Goal: Task Accomplishment & Management: Manage account settings

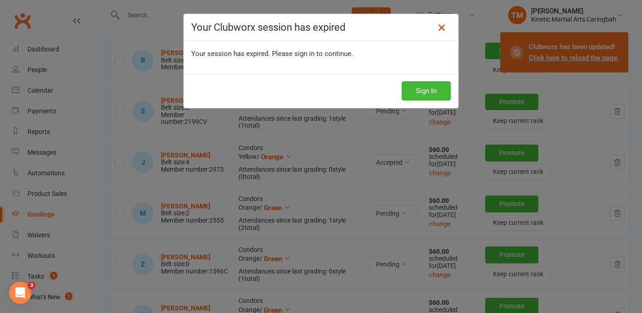
drag, startPoint x: 0, startPoint y: 0, endPoint x: 440, endPoint y: 25, distance: 441.0
click at [440, 25] on icon at bounding box center [441, 27] width 11 height 11
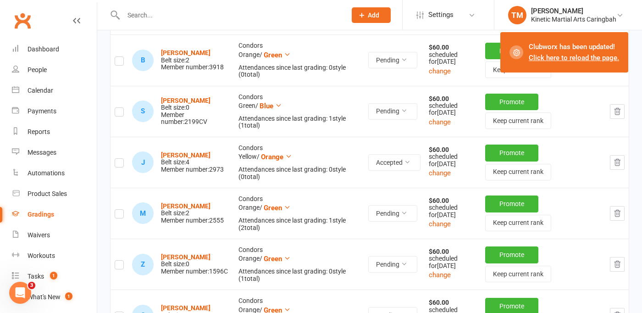
click at [207, 14] on input "text" at bounding box center [230, 15] width 219 height 13
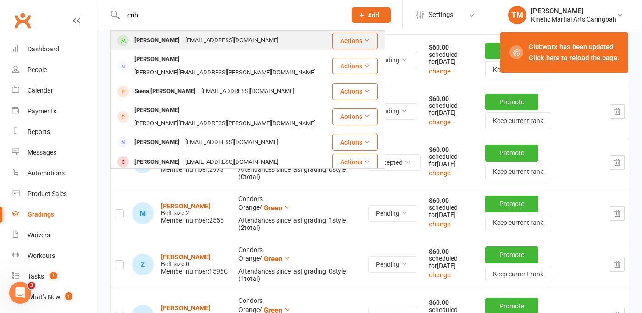
type input "crib"
click at [152, 43] on div "[PERSON_NAME]" at bounding box center [157, 40] width 51 height 13
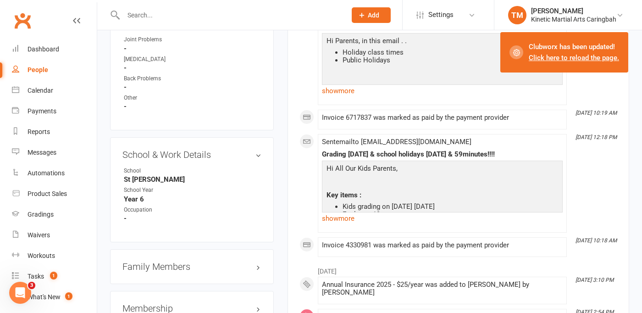
scroll to position [1043, 0]
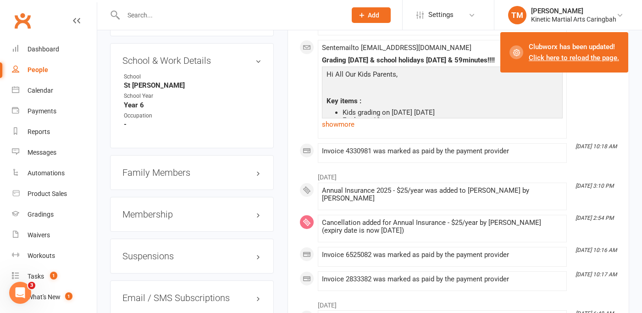
click at [169, 209] on h3 "Membership" at bounding box center [191, 214] width 139 height 10
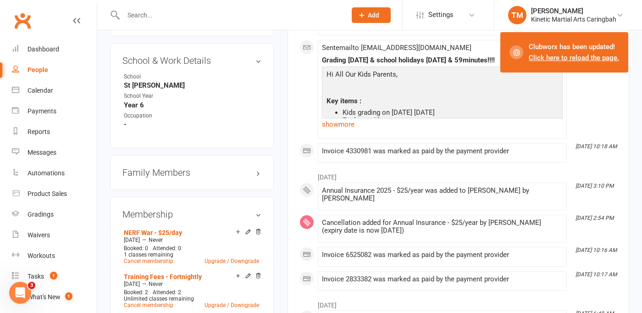
click at [173, 177] on div "Family Members" at bounding box center [192, 172] width 164 height 35
click at [174, 169] on h3 "Family Members" at bounding box center [191, 172] width 139 height 10
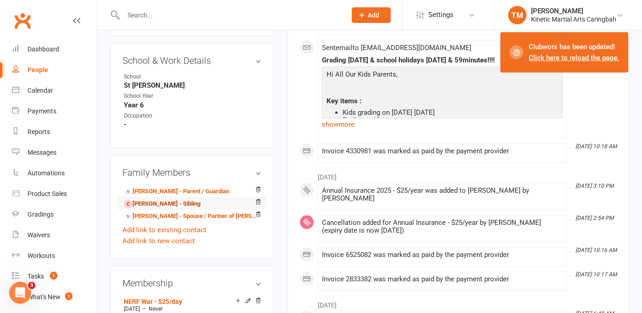
click at [157, 199] on link "[PERSON_NAME] - Sibling" at bounding box center [162, 204] width 77 height 10
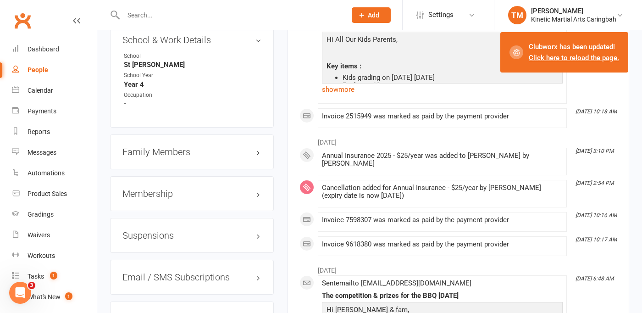
scroll to position [1114, 0]
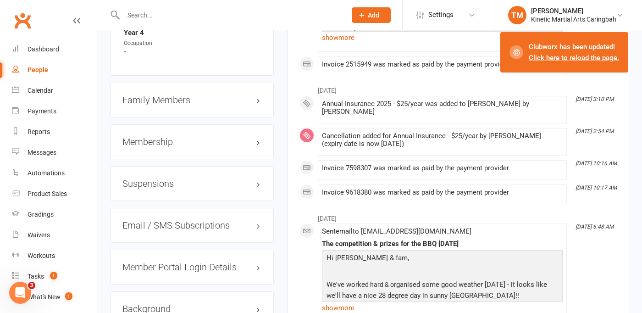
click at [259, 137] on h3 "Membership" at bounding box center [191, 142] width 139 height 10
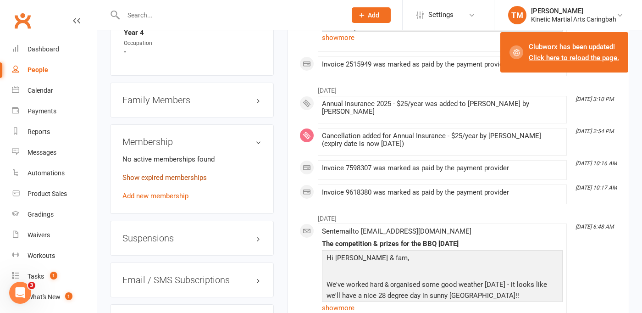
click at [161, 173] on link "Show expired memberships" at bounding box center [164, 177] width 84 height 8
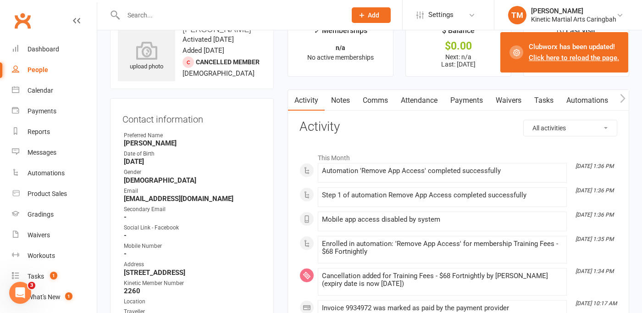
scroll to position [0, 0]
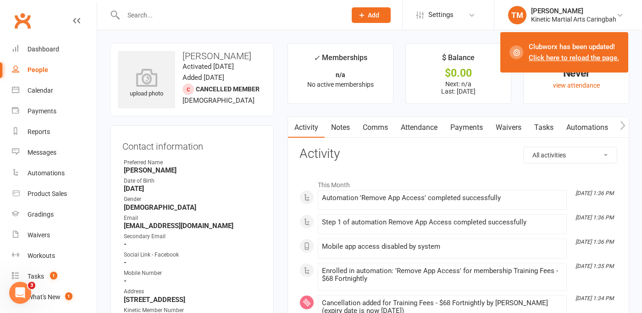
click at [478, 130] on link "Payments" at bounding box center [466, 127] width 45 height 21
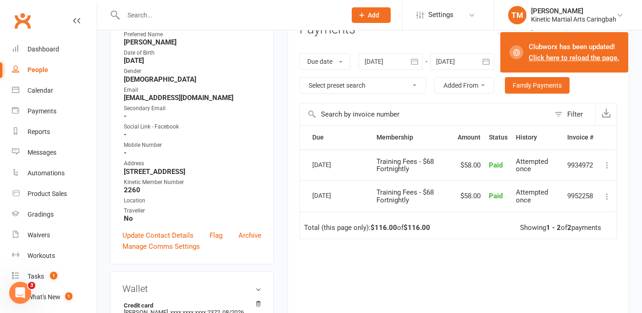
scroll to position [140, 0]
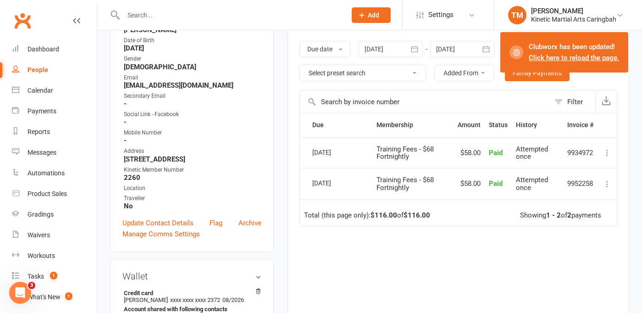
click at [207, 17] on input "text" at bounding box center [230, 15] width 219 height 13
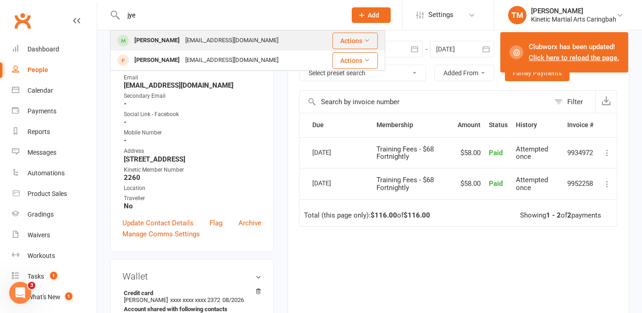
type input "jye"
click at [201, 46] on div "[EMAIL_ADDRESS][DOMAIN_NAME]" at bounding box center [232, 40] width 99 height 13
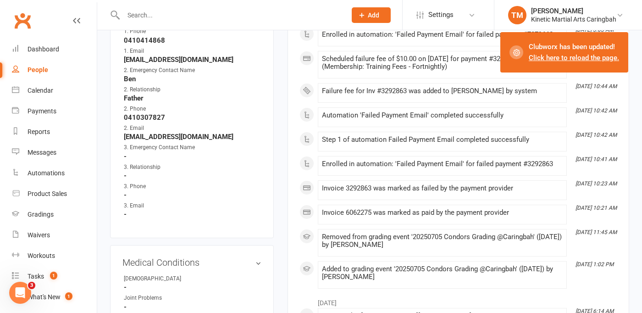
scroll to position [650, 0]
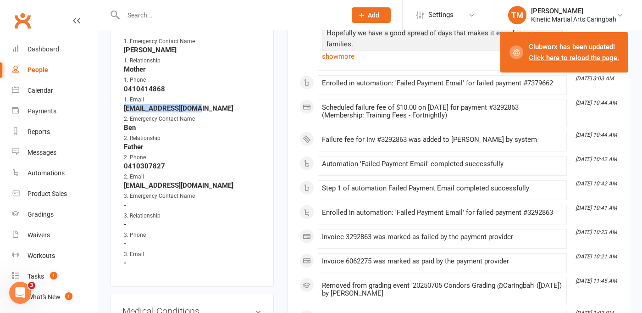
drag, startPoint x: 199, startPoint y: 125, endPoint x: 111, endPoint y: 126, distance: 88.1
click at [111, 126] on div "Emergency Contact Details edit 1. Emergency Contact Name [PERSON_NAME] 1. Relat…" at bounding box center [192, 147] width 164 height 279
copy strong "[EMAIL_ADDRESS][DOMAIN_NAME]"
click at [183, 12] on input "text" at bounding box center [230, 15] width 219 height 13
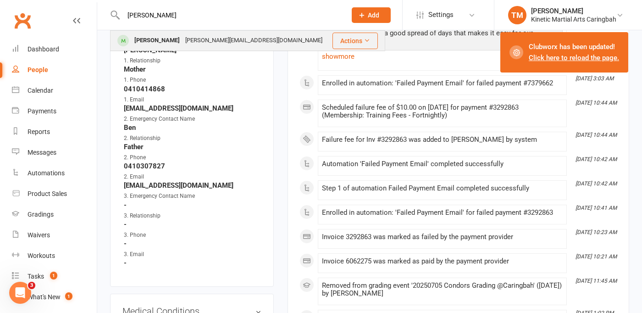
type input "[PERSON_NAME]"
click at [158, 38] on div "[PERSON_NAME]" at bounding box center [157, 40] width 51 height 13
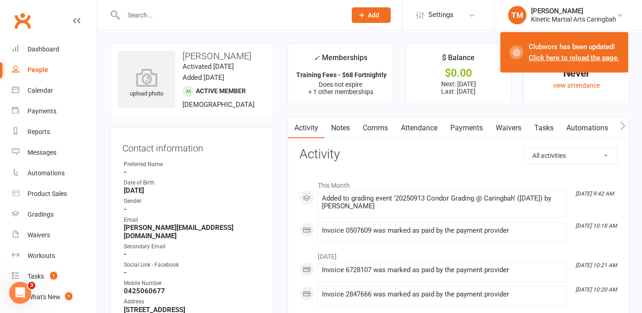
click at [472, 124] on link "Payments" at bounding box center [466, 127] width 45 height 21
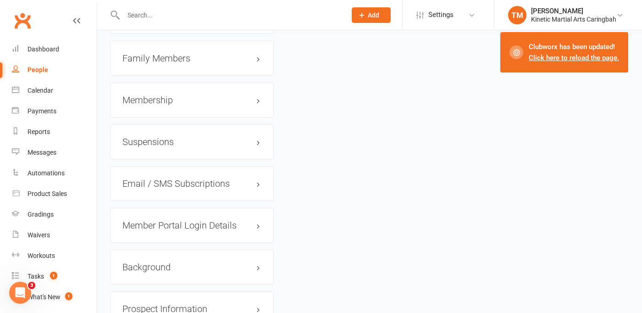
scroll to position [1183, 0]
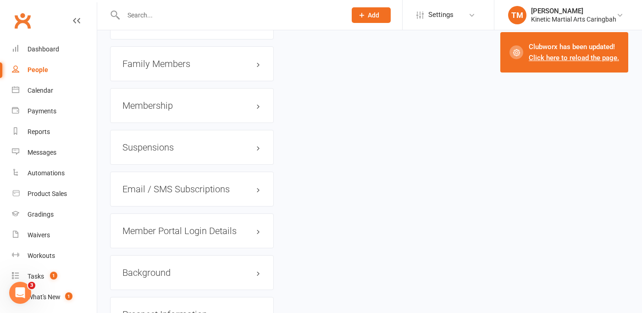
click at [257, 107] on h3 "Membership" at bounding box center [191, 105] width 139 height 10
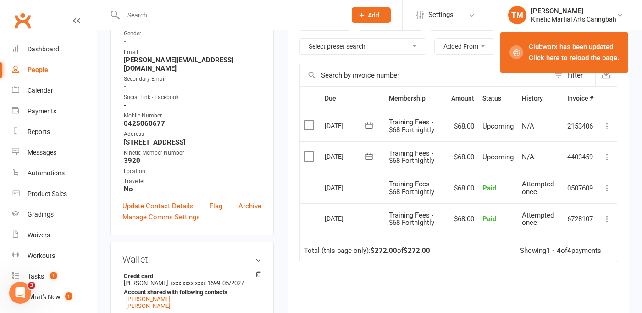
scroll to position [181, 0]
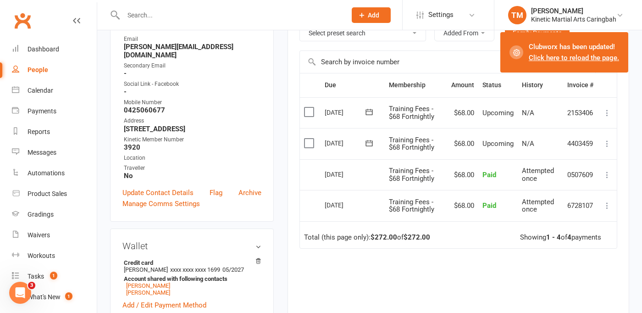
click at [609, 144] on icon at bounding box center [607, 143] width 9 height 9
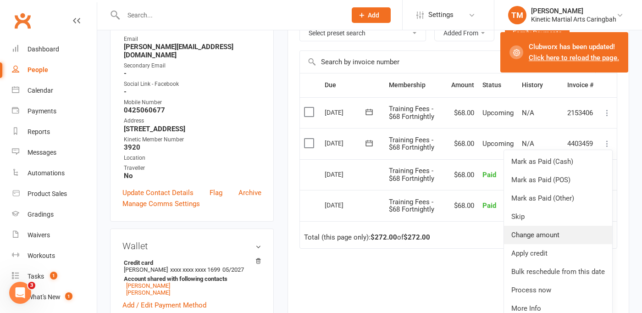
click at [552, 231] on link "Change amount" at bounding box center [558, 235] width 108 height 18
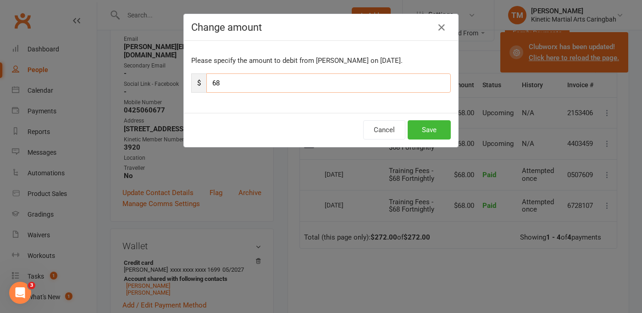
click at [283, 82] on input "68" at bounding box center [328, 82] width 244 height 19
type input "6"
type input "0"
click at [440, 128] on button "Save" at bounding box center [429, 129] width 43 height 19
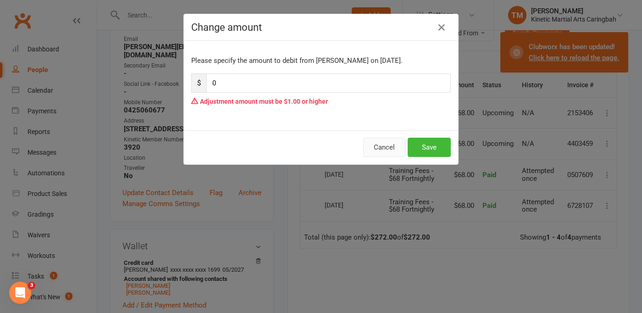
click at [384, 150] on button "Cancel" at bounding box center [384, 147] width 42 height 19
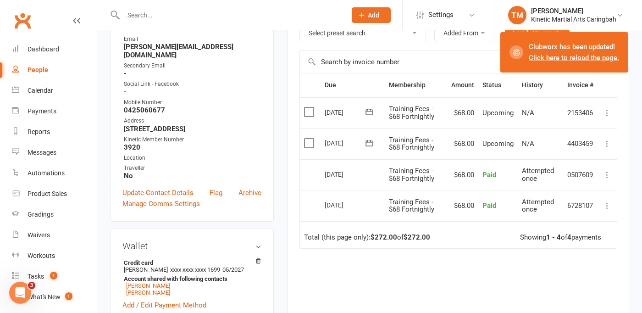
click at [609, 144] on icon at bounding box center [607, 143] width 9 height 9
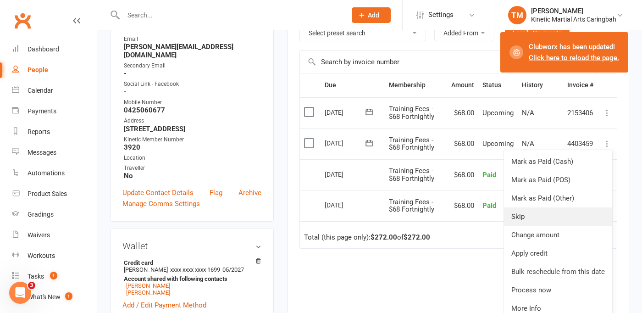
click at [543, 212] on link "Skip" at bounding box center [558, 216] width 108 height 18
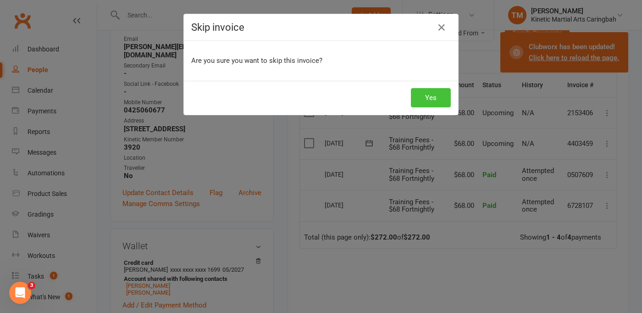
click at [428, 98] on button "Yes" at bounding box center [431, 97] width 40 height 19
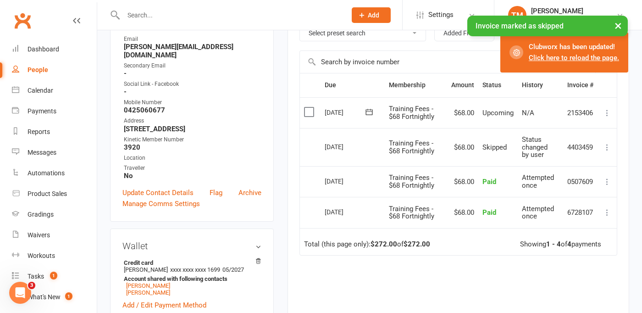
click at [611, 111] on icon at bounding box center [607, 112] width 9 height 9
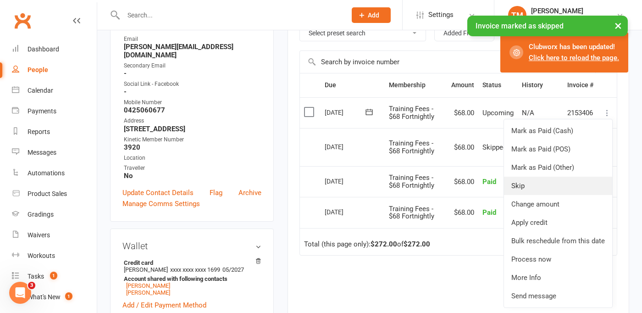
click at [539, 191] on link "Skip" at bounding box center [558, 186] width 108 height 18
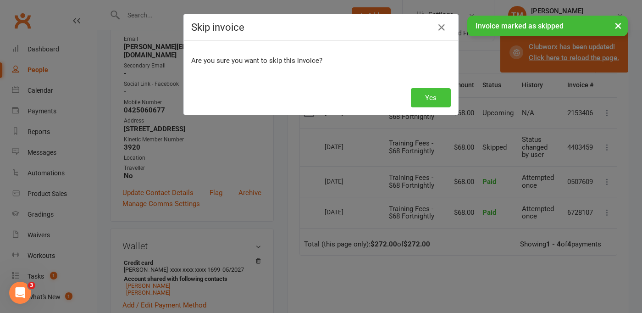
click at [424, 103] on button "Yes" at bounding box center [431, 97] width 40 height 19
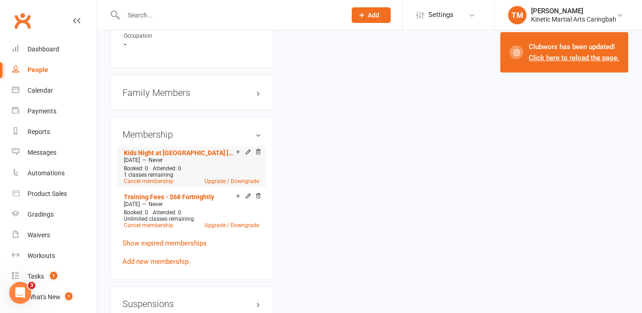
scroll to position [1155, 0]
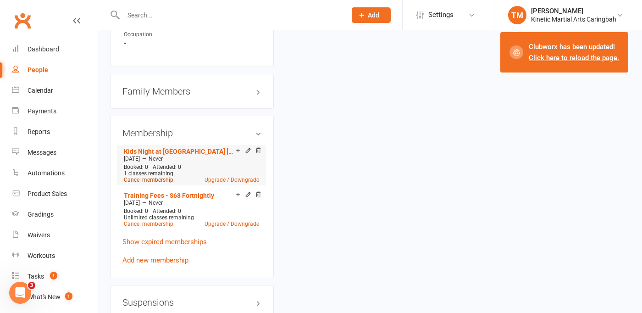
click at [159, 183] on link "Cancel membership" at bounding box center [149, 180] width 50 height 6
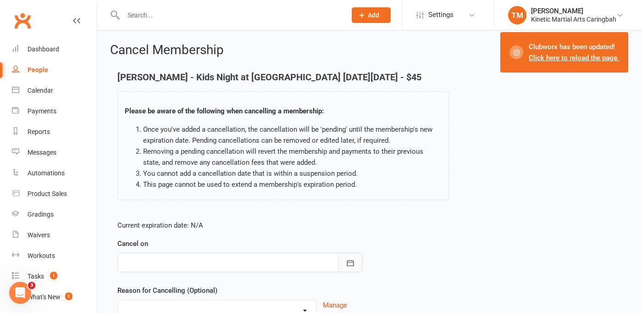
click at [354, 265] on icon "button" at bounding box center [350, 263] width 7 height 6
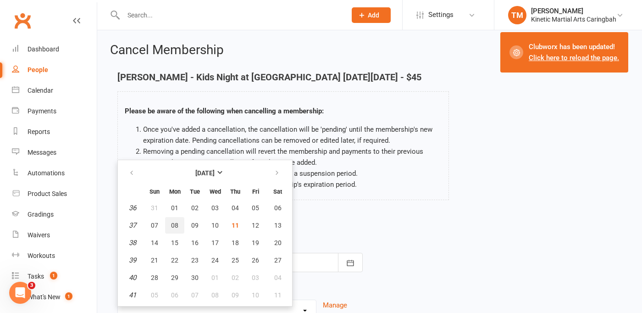
click at [171, 224] on span "08" at bounding box center [174, 225] width 7 height 7
type input "[DATE]"
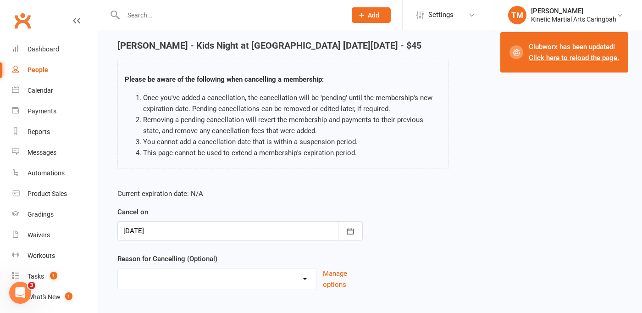
scroll to position [80, 0]
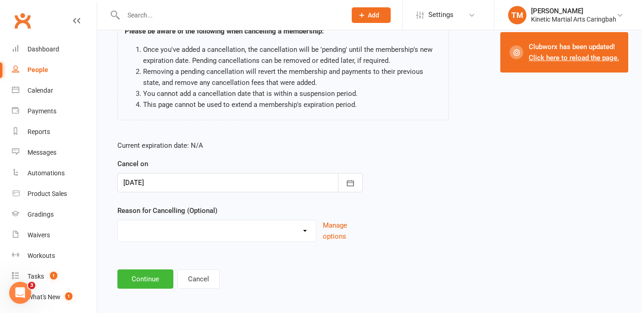
click at [311, 229] on select "Admin Bored of classes Event Paid For Holiday Injury Kinetic Transfer Moving aw…" at bounding box center [217, 229] width 198 height 18
select select "0"
click at [118, 220] on select "Admin Bored of classes Event Paid For Holiday Injury Kinetic Transfer Moving aw…" at bounding box center [217, 229] width 198 height 18
click at [150, 278] on button "Continue" at bounding box center [145, 278] width 56 height 19
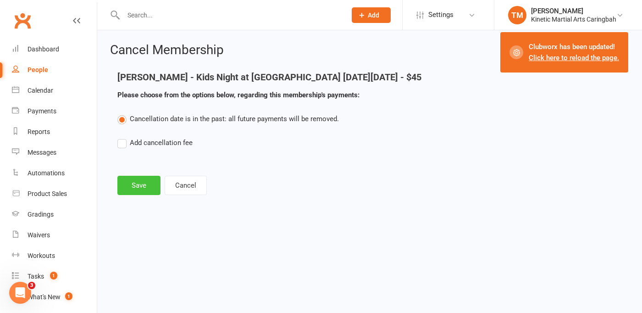
click at [134, 187] on button "Save" at bounding box center [138, 185] width 43 height 19
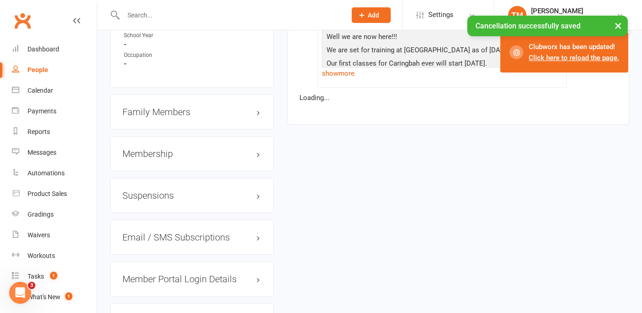
scroll to position [1191, 0]
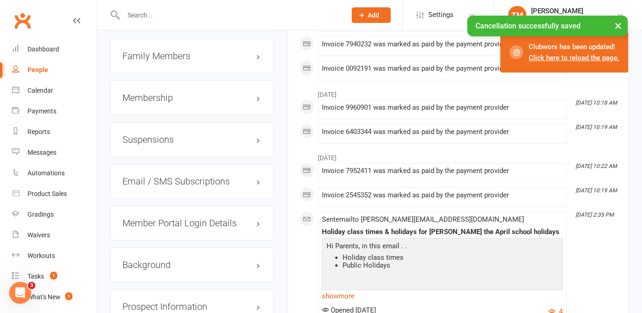
click at [256, 100] on h3 "Membership" at bounding box center [191, 98] width 139 height 10
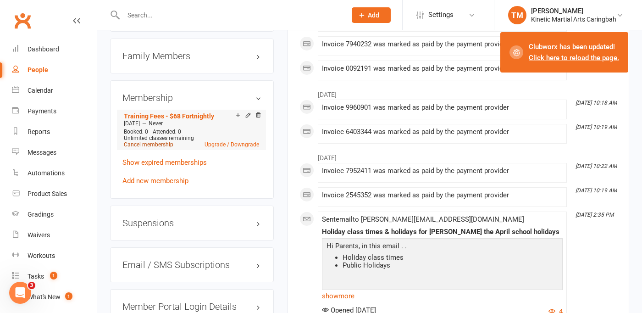
click at [156, 148] on link "Cancel membership" at bounding box center [149, 144] width 50 height 6
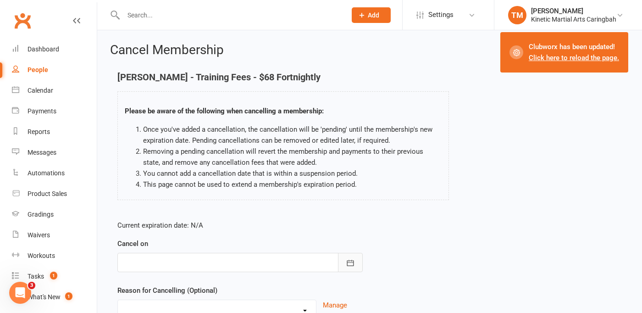
click at [349, 261] on icon "button" at bounding box center [350, 262] width 9 height 9
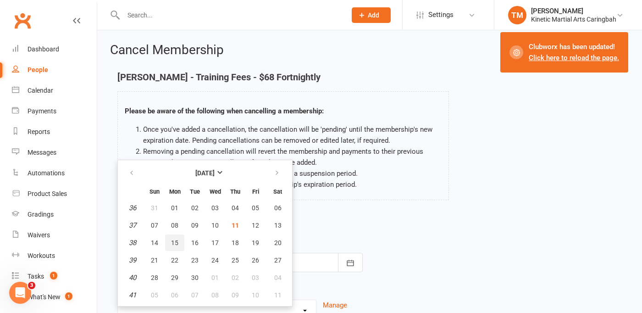
click at [176, 243] on span "15" at bounding box center [174, 242] width 7 height 7
type input "[DATE]"
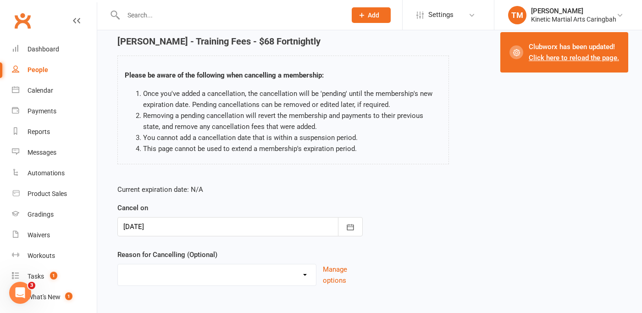
scroll to position [83, 0]
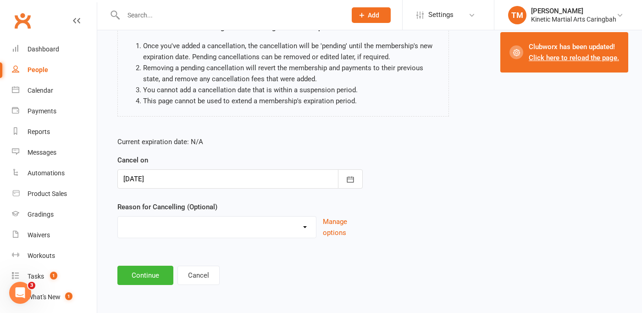
click at [308, 226] on select "Admin Bored of classes Event Paid For Holiday Injury Kinetic Transfer Moving aw…" at bounding box center [217, 226] width 198 height 18
select select "1"
click at [118, 217] on select "Admin Bored of classes Event Paid For Holiday Injury Kinetic Transfer Moving aw…" at bounding box center [217, 226] width 198 height 18
click at [148, 274] on button "Continue" at bounding box center [145, 275] width 56 height 19
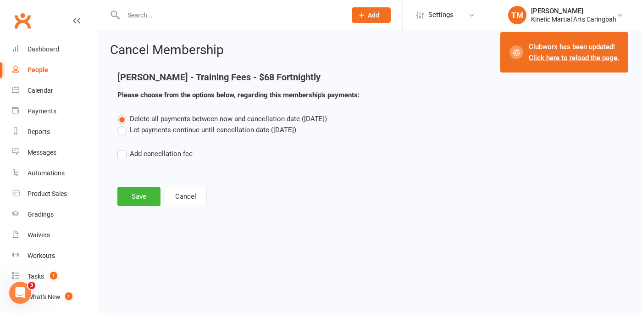
scroll to position [0, 0]
click at [122, 132] on label "Let payments continue until cancellation date ([DATE])" at bounding box center [206, 129] width 179 height 11
click at [122, 124] on input "Let payments continue until cancellation date ([DATE])" at bounding box center [120, 124] width 6 height 0
click at [141, 193] on button "Save" at bounding box center [138, 196] width 43 height 19
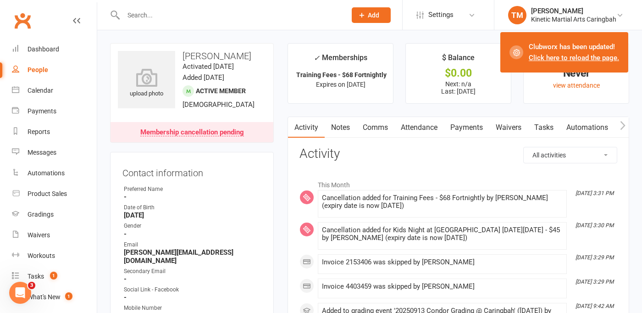
click at [188, 20] on input "text" at bounding box center [230, 15] width 219 height 13
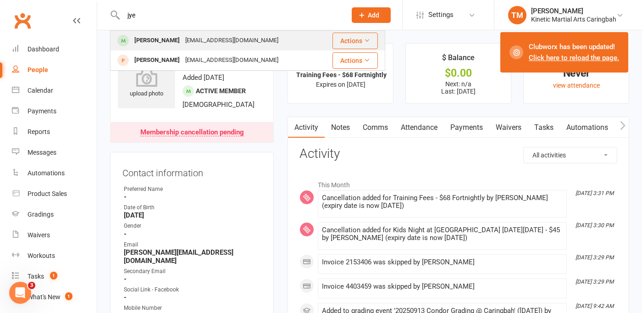
type input "jye"
click at [187, 41] on div "[EMAIL_ADDRESS][DOMAIN_NAME]" at bounding box center [232, 40] width 99 height 13
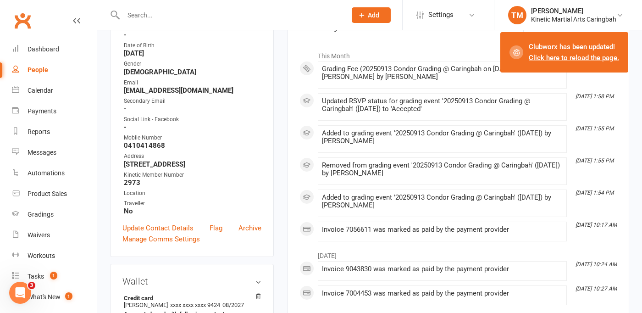
scroll to position [139, 0]
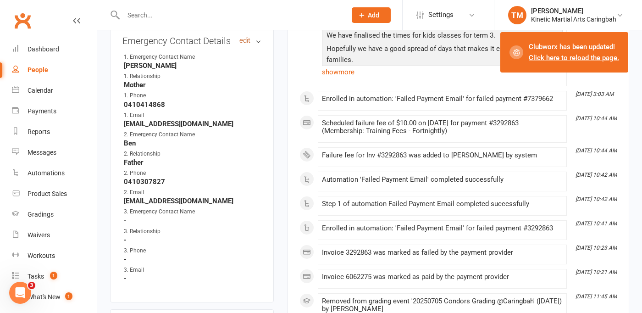
click at [245, 44] on link "edit" at bounding box center [244, 41] width 11 height 8
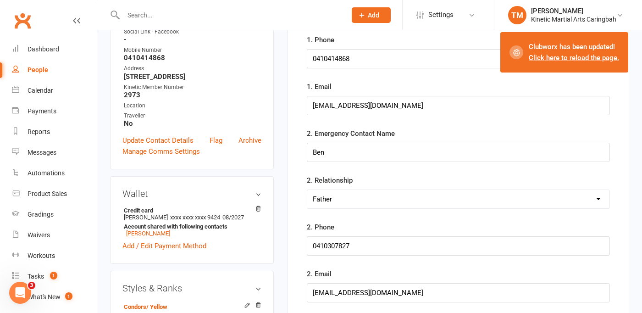
scroll to position [222, 0]
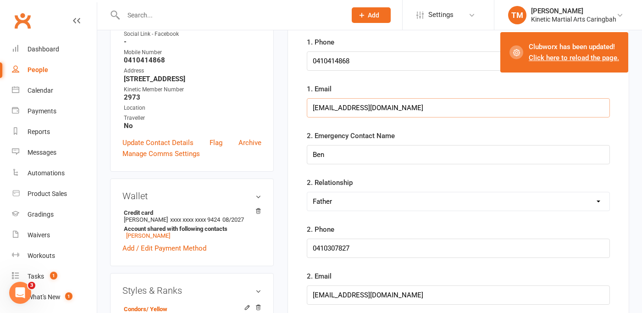
click at [415, 108] on input "[EMAIL_ADDRESS][DOMAIN_NAME]" at bounding box center [458, 107] width 303 height 19
paste input "[EMAIL_ADDRESS][DOMAIN_NAME]?"
click at [385, 109] on input "[EMAIL_ADDRESS][DOMAIN_NAME] [EMAIL_ADDRESS][DOMAIN_NAME]?" at bounding box center [458, 107] width 303 height 19
type input "[EMAIL_ADDRESS][DOMAIN_NAME]"
paste input "[EMAIL_ADDRESS][DOMAIN_NAME]?"
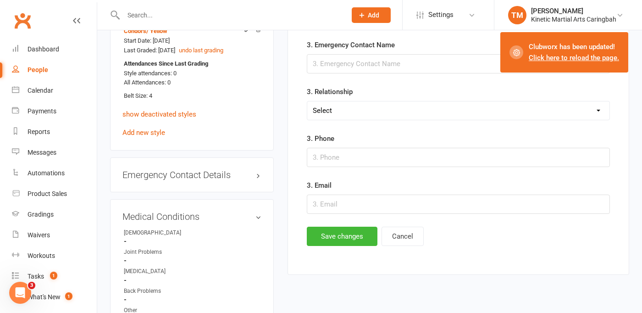
scroll to position [513, 0]
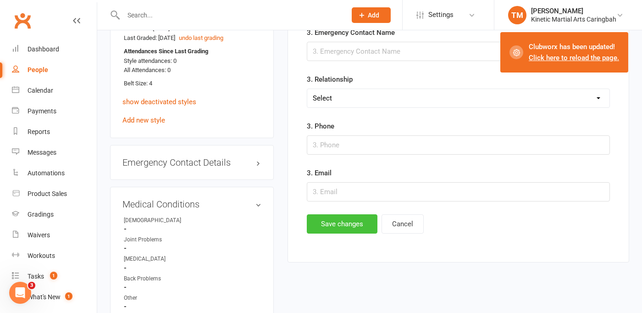
type input "[EMAIL_ADDRESS][DOMAIN_NAME]"
click at [346, 226] on button "Save changes" at bounding box center [342, 223] width 71 height 19
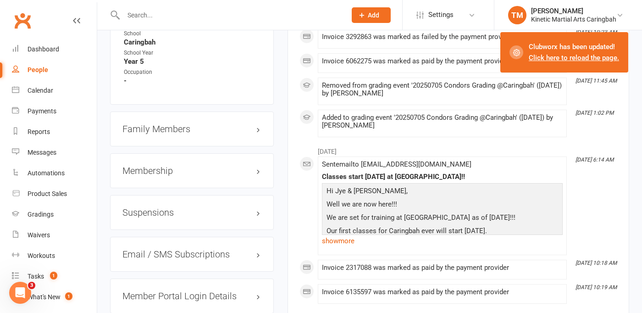
scroll to position [850, 0]
click at [184, 133] on h3 "Family Members" at bounding box center [191, 128] width 139 height 10
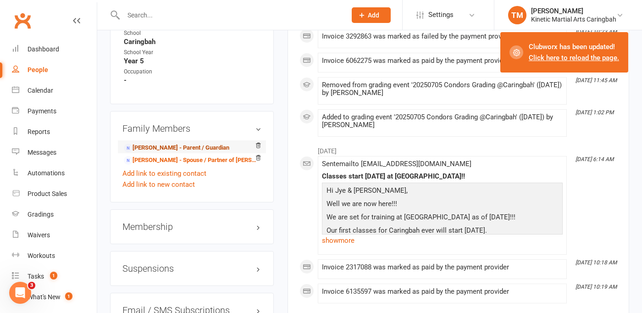
click at [166, 153] on link "[PERSON_NAME] - Parent / Guardian" at bounding box center [177, 148] width 106 height 10
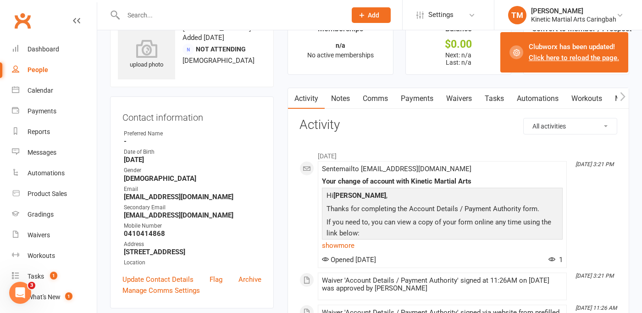
scroll to position [137, 0]
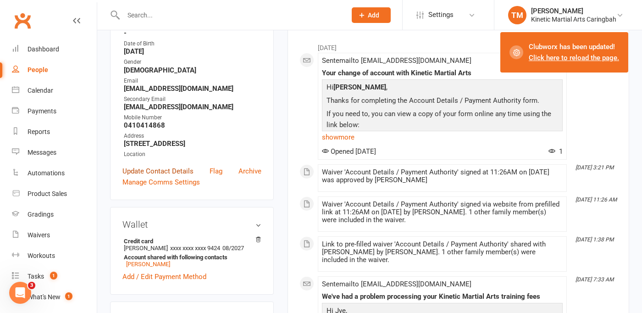
click at [172, 177] on link "Update Contact Details" at bounding box center [157, 171] width 71 height 11
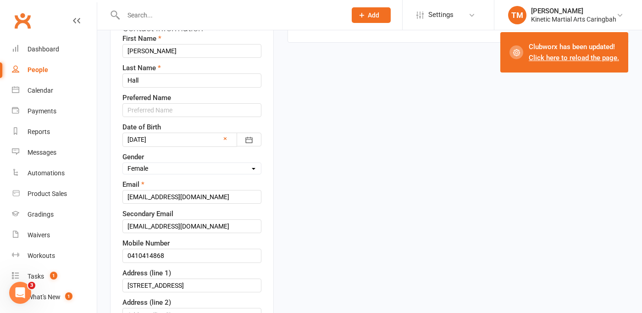
scroll to position [144, 0]
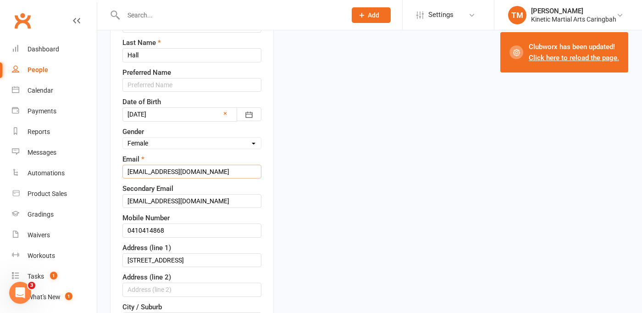
drag, startPoint x: 213, startPoint y: 169, endPoint x: 102, endPoint y: 166, distance: 111.1
paste input "?"
type input "[EMAIL_ADDRESS][DOMAIN_NAME]"
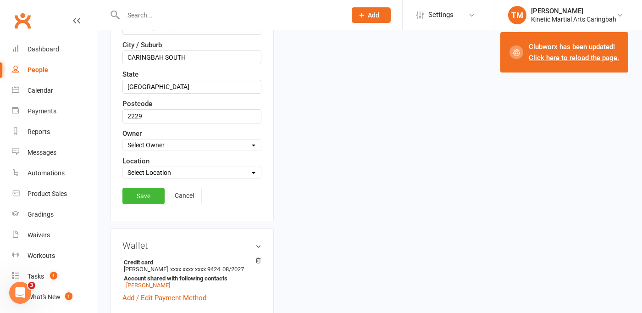
scroll to position [457, 0]
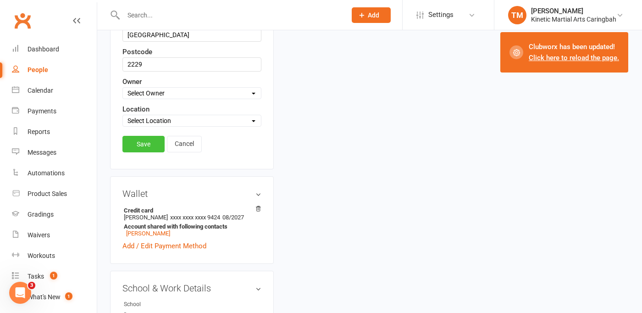
click at [144, 141] on link "Save" at bounding box center [143, 144] width 42 height 17
